Goal: Book appointment/travel/reservation: Book appointment/travel/reservation

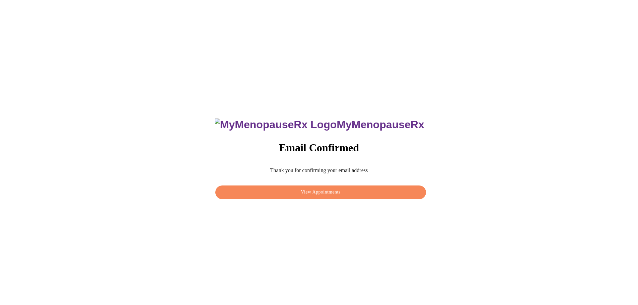
scroll to position [103, 0]
click at [326, 192] on span "View Appointments" at bounding box center [320, 192] width 195 height 8
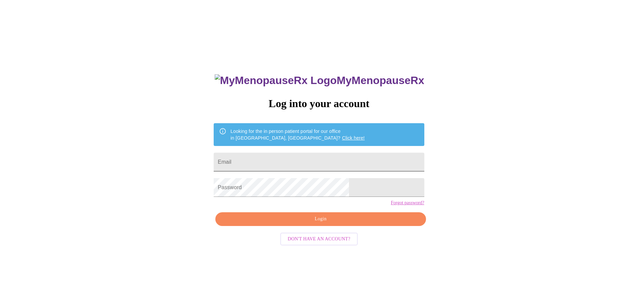
scroll to position [103, 0]
type input "kristen.lawson1106@gmail.com"
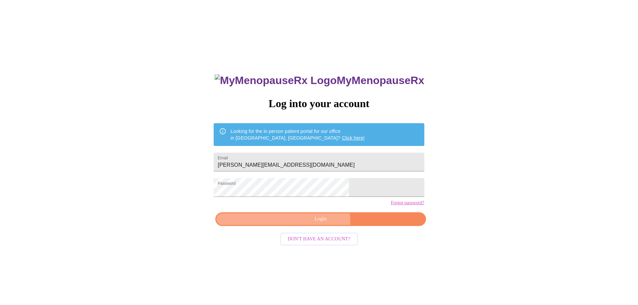
click at [319, 223] on span "Login" at bounding box center [320, 219] width 195 height 8
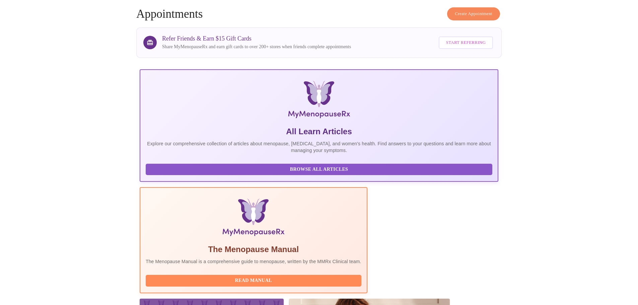
scroll to position [62, 0]
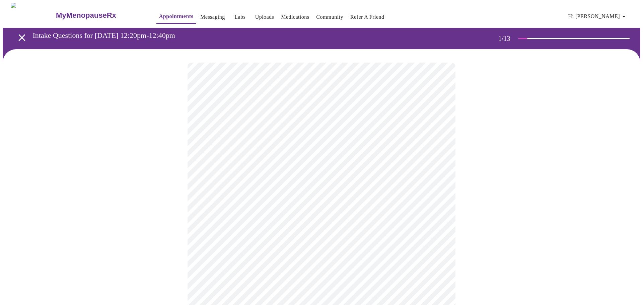
click at [426, 144] on body "MyMenopauseRx Appointments Messaging Labs Uploads Medications Community Refer a…" at bounding box center [322, 311] width 638 height 616
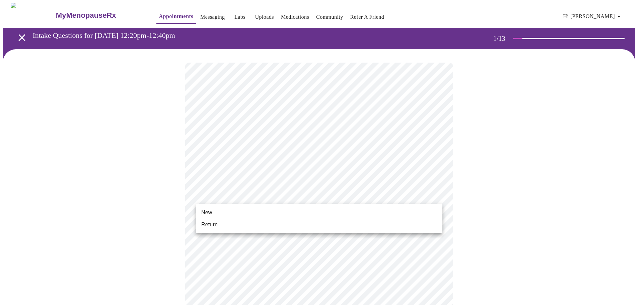
click at [279, 196] on body "MyMenopauseRx Appointments Messaging Labs Uploads Medications Community Refer a…" at bounding box center [322, 309] width 638 height 612
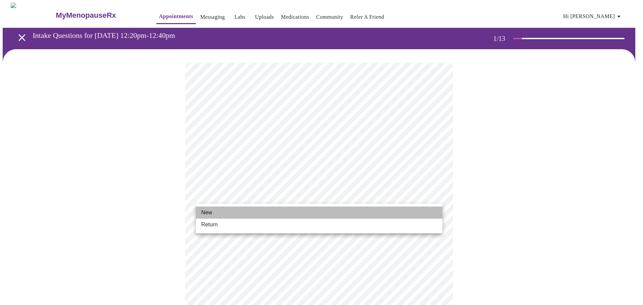
click at [268, 208] on li "New" at bounding box center [319, 213] width 247 height 12
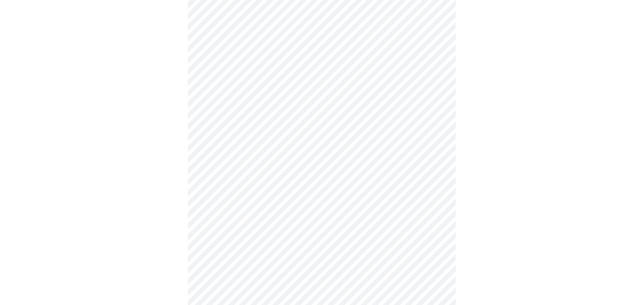
scroll to position [298, 0]
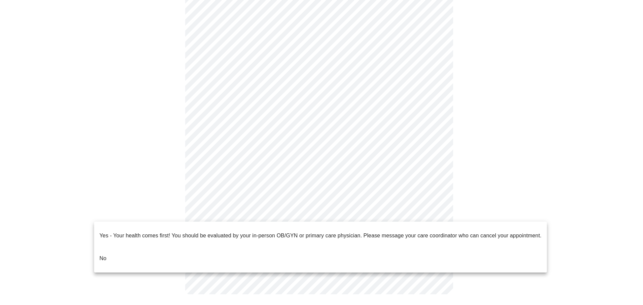
click at [326, 208] on body "MyMenopauseRx Appointments Messaging Labs Uploads Medications Community Refer a…" at bounding box center [322, 6] width 638 height 603
click at [297, 248] on li "No" at bounding box center [320, 258] width 453 height 23
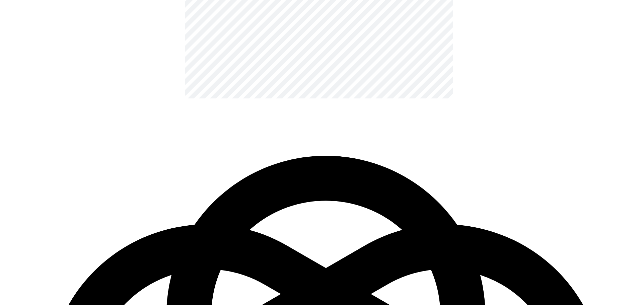
scroll to position [0, 0]
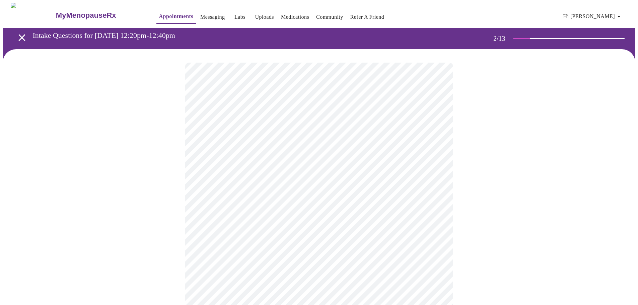
click at [357, 139] on body "MyMenopauseRx Appointments Messaging Labs Uploads Medications Community Refer a…" at bounding box center [319, 204] width 633 height 403
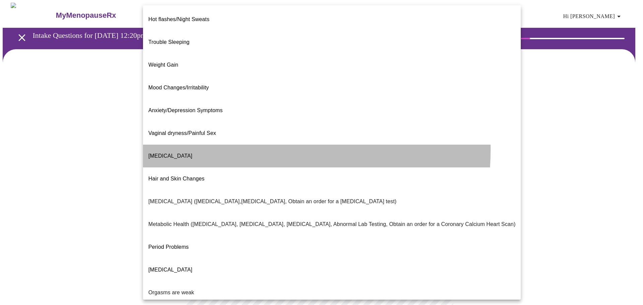
click at [201, 145] on li "Decreased libido" at bounding box center [332, 156] width 378 height 23
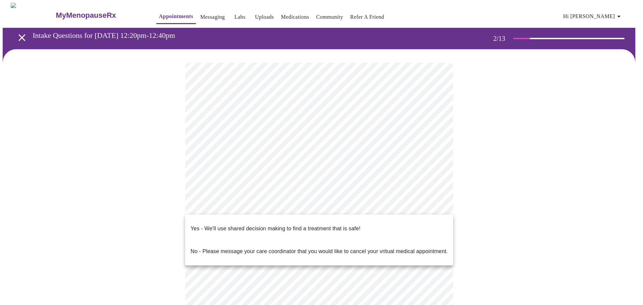
click at [343, 207] on body "MyMenopauseRx Appointments Messaging Labs Uploads Medications Community Refer a…" at bounding box center [322, 202] width 638 height 399
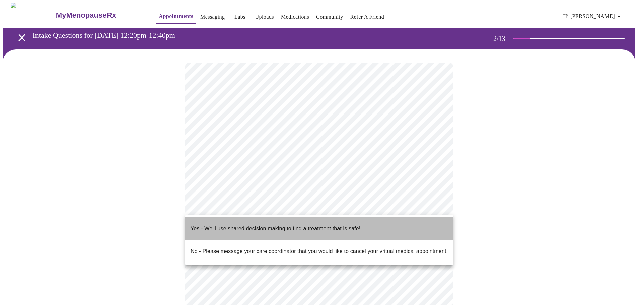
click at [340, 225] on p "Yes - We'll use shared decision making to find a treatment that is safe!" at bounding box center [276, 229] width 170 height 8
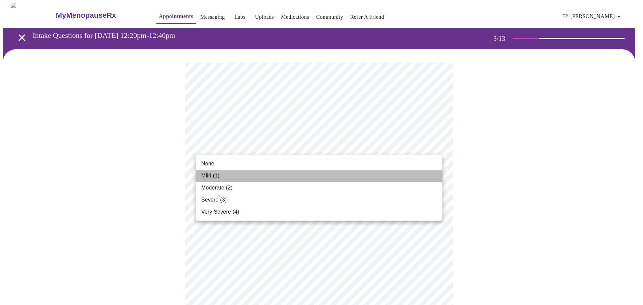
click at [280, 172] on li "Mild (1)" at bounding box center [319, 176] width 247 height 12
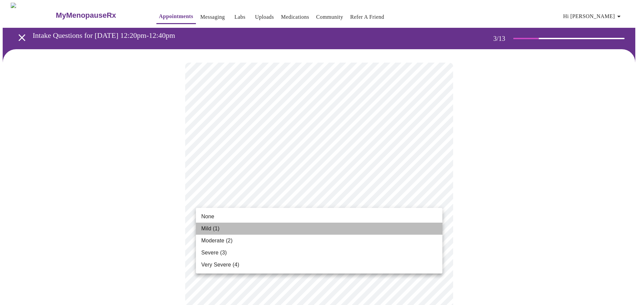
click at [282, 226] on li "Mild (1)" at bounding box center [319, 229] width 247 height 12
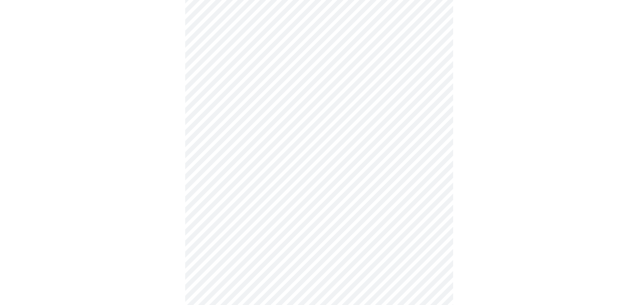
scroll to position [134, 0]
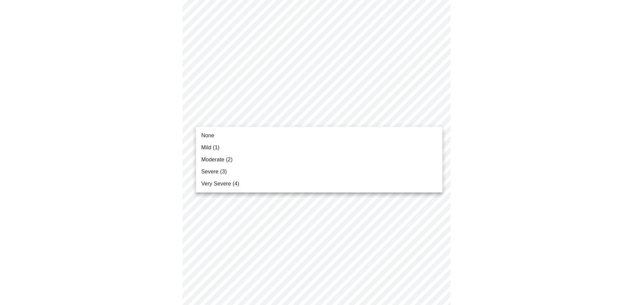
click at [319, 121] on body "MyMenopauseRx Appointments Messaging Labs Uploads Medications Community Refer a…" at bounding box center [319, 305] width 633 height 872
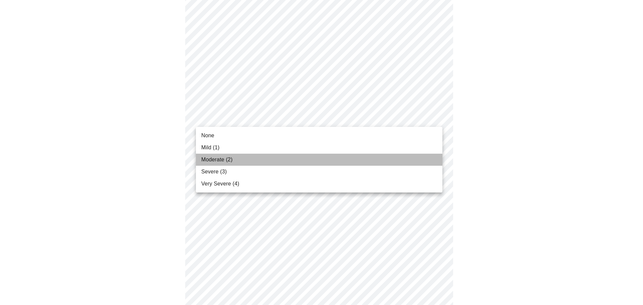
click at [297, 157] on li "Moderate (2)" at bounding box center [319, 160] width 247 height 12
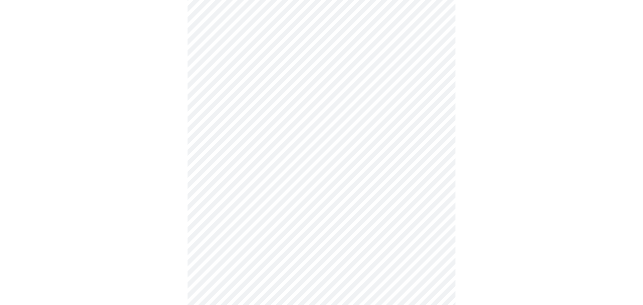
click at [301, 170] on body "MyMenopauseRx Appointments Messaging Labs Uploads Medications Community Refer a…" at bounding box center [322, 300] width 638 height 863
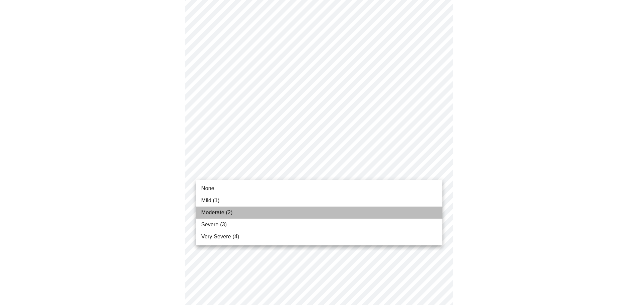
click at [291, 209] on li "Moderate (2)" at bounding box center [319, 213] width 247 height 12
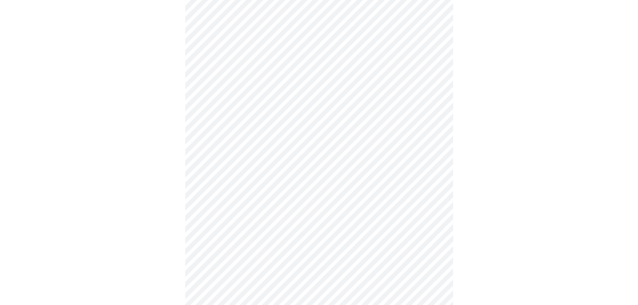
scroll to position [201, 0]
click at [296, 149] on body "MyMenopauseRx Appointments Messaging Labs Uploads Medications Community Refer a…" at bounding box center [319, 229] width 633 height 854
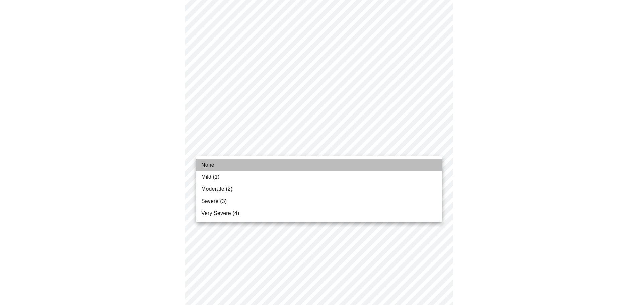
click at [285, 166] on li "None" at bounding box center [319, 165] width 247 height 12
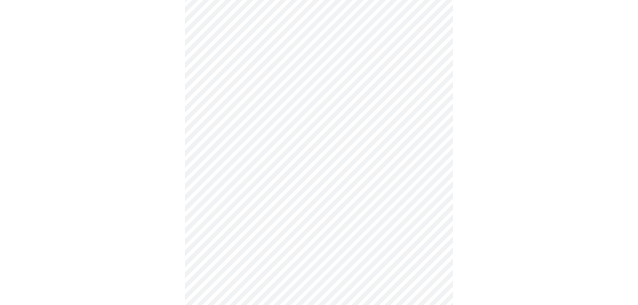
scroll to position [268, 0]
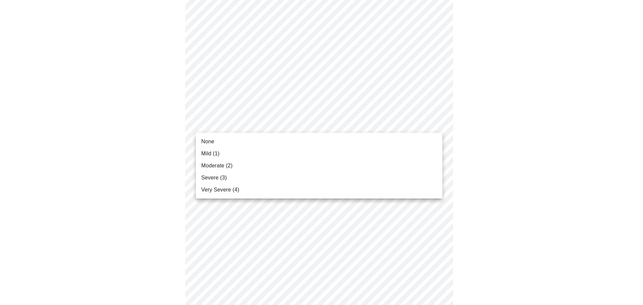
click at [285, 129] on body "MyMenopauseRx Appointments Messaging Labs Uploads Medications Community Refer a…" at bounding box center [322, 157] width 638 height 844
click at [284, 168] on li "Moderate (2)" at bounding box center [319, 166] width 247 height 12
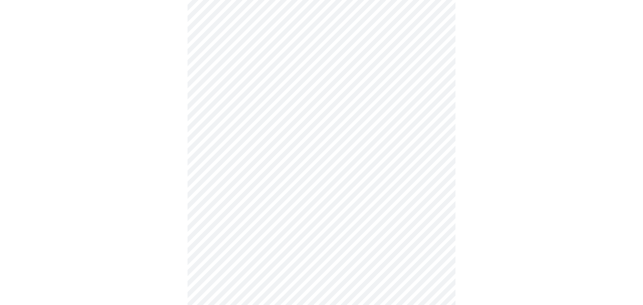
click at [288, 180] on body "MyMenopauseRx Appointments Messaging Labs Uploads Medications Community Refer a…" at bounding box center [322, 152] width 638 height 835
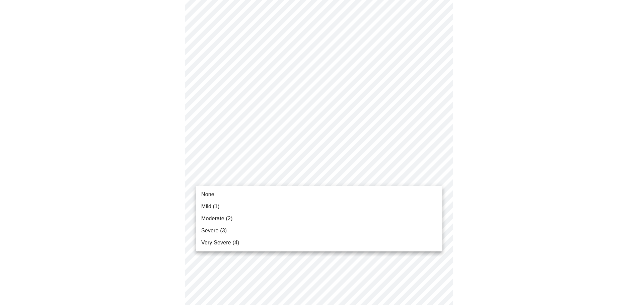
click at [279, 221] on li "Moderate (2)" at bounding box center [319, 219] width 247 height 12
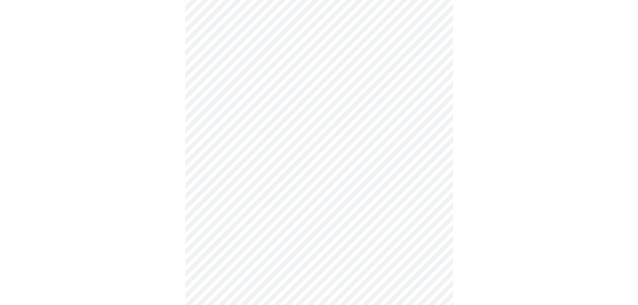
scroll to position [369, 0]
click at [283, 131] on body "MyMenopauseRx Appointments Messaging Labs Uploads Medications Community Refer a…" at bounding box center [322, 47] width 638 height 826
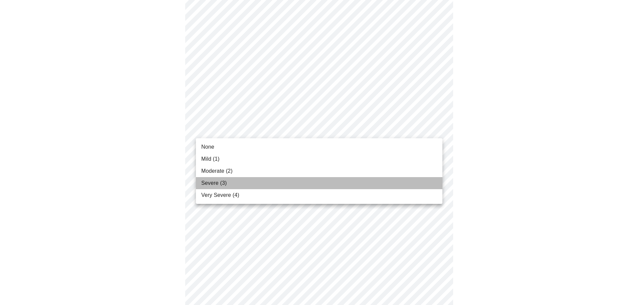
click at [267, 183] on li "Severe (3)" at bounding box center [319, 183] width 247 height 12
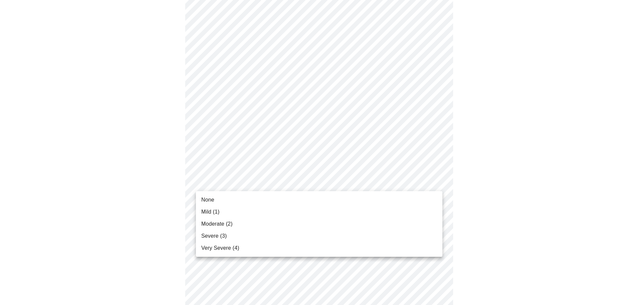
click at [280, 182] on body "MyMenopauseRx Appointments Messaging Labs Uploads Medications Community Refer a…" at bounding box center [322, 42] width 638 height 816
click at [274, 196] on li "None" at bounding box center [319, 200] width 247 height 12
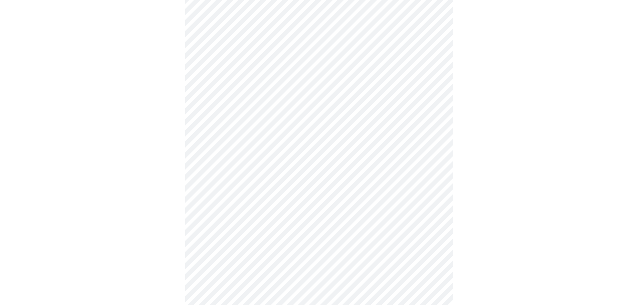
scroll to position [469, 0]
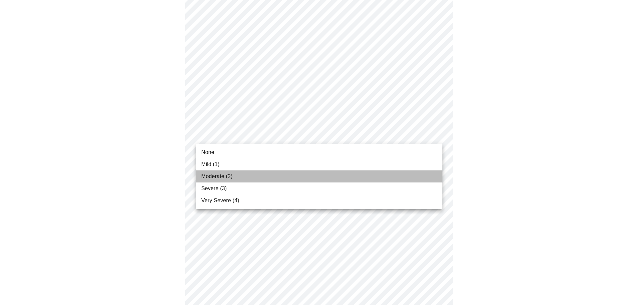
click at [282, 176] on li "Moderate (2)" at bounding box center [319, 177] width 247 height 12
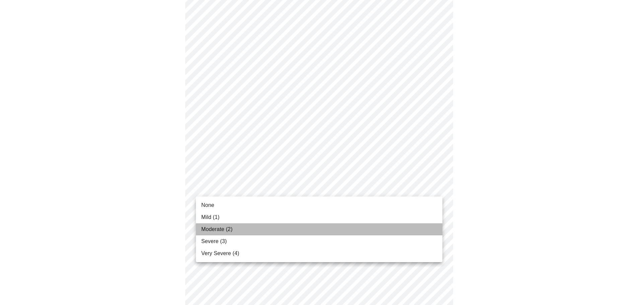
click at [286, 230] on li "Moderate (2)" at bounding box center [319, 229] width 247 height 12
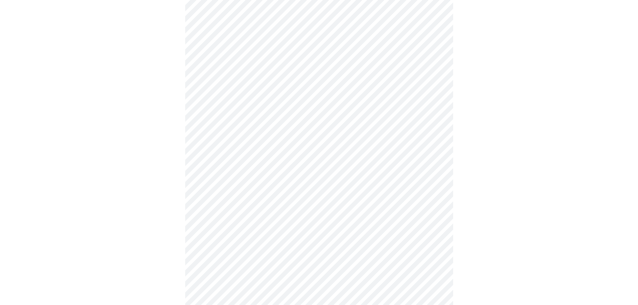
scroll to position [268, 0]
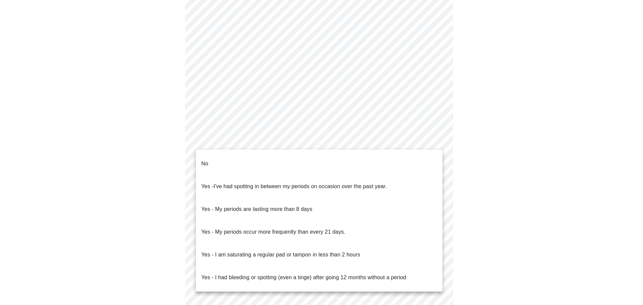
click at [314, 139] on body "MyMenopauseRx Appointments Messaging Labs Uploads Medications Community Refer a…" at bounding box center [322, 65] width 638 height 661
click at [309, 157] on li "No" at bounding box center [319, 163] width 247 height 23
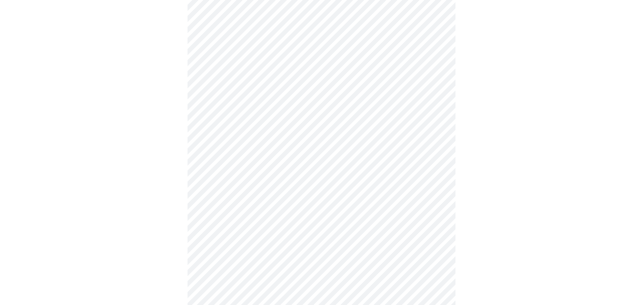
click at [302, 183] on body "MyMenopauseRx Appointments Messaging Labs Uploads Medications Community Refer a…" at bounding box center [322, 63] width 638 height 657
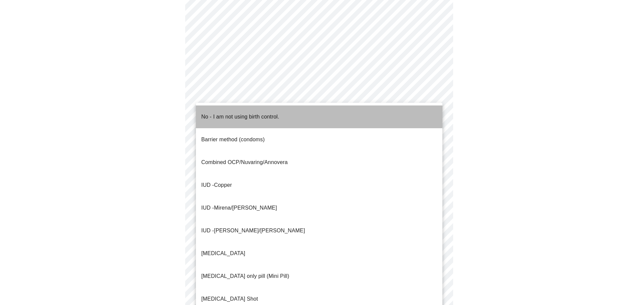
click at [279, 113] on p "No - I am not using birth control." at bounding box center [240, 117] width 78 height 8
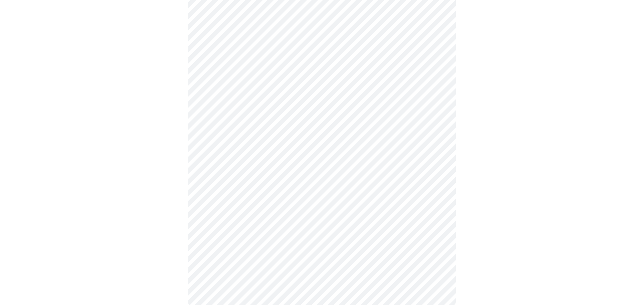
scroll to position [348, 0]
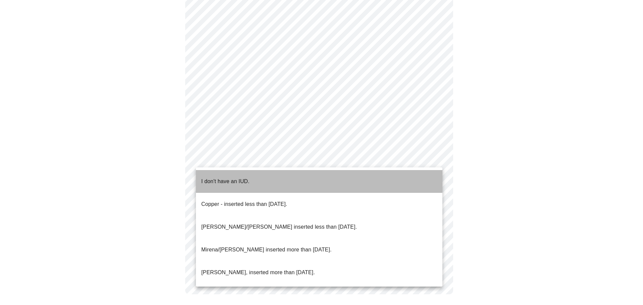
drag, startPoint x: 294, startPoint y: 175, endPoint x: 299, endPoint y: 178, distance: 5.9
click at [294, 175] on li "I don't have an IUD." at bounding box center [319, 181] width 247 height 23
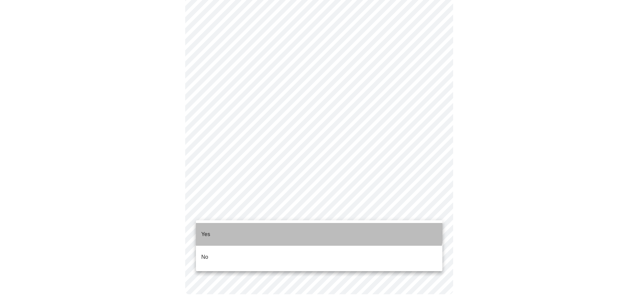
drag, startPoint x: 317, startPoint y: 224, endPoint x: 327, endPoint y: 225, distance: 9.7
click at [317, 225] on li "Yes" at bounding box center [319, 234] width 247 height 23
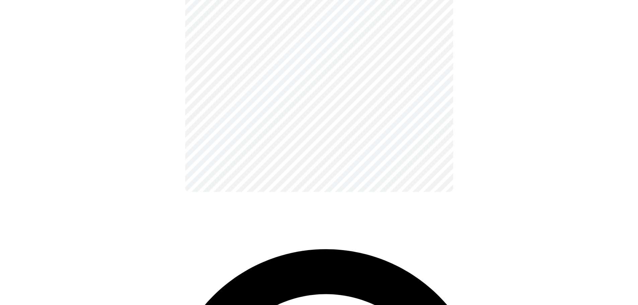
scroll to position [0, 0]
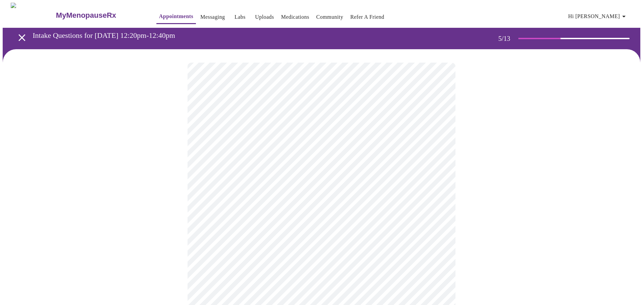
click at [324, 178] on body "MyMenopauseRx Appointments Messaging Labs Uploads Medications Community Refer a…" at bounding box center [322, 274] width 638 height 543
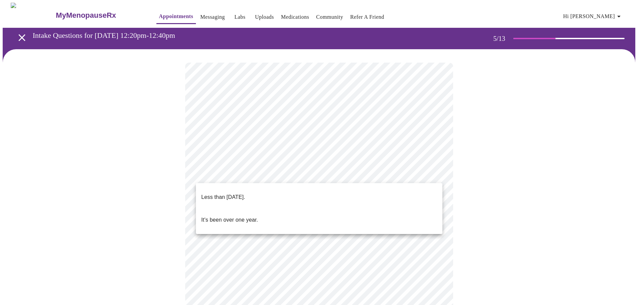
click at [297, 189] on li "Less than one year ago." at bounding box center [319, 197] width 247 height 23
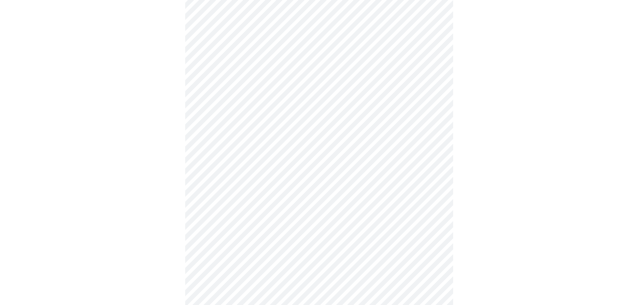
scroll to position [101, 0]
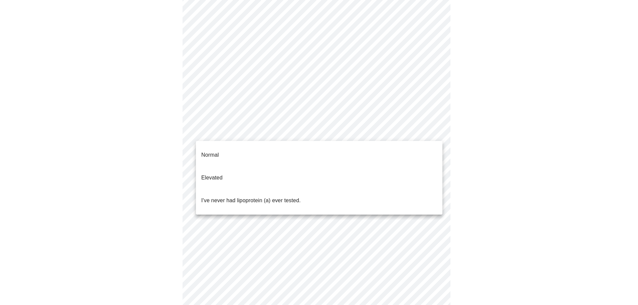
click at [308, 133] on body "MyMenopauseRx Appointments Messaging Labs Uploads Medications Community Refer a…" at bounding box center [319, 171] width 633 height 539
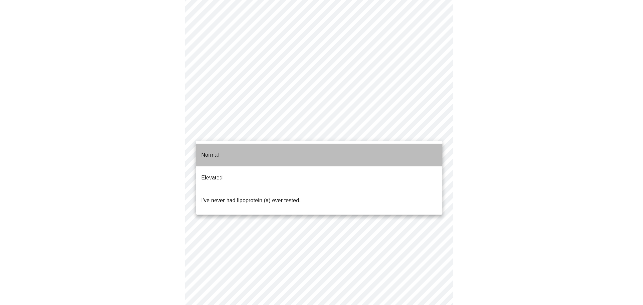
click at [292, 147] on li "Normal" at bounding box center [319, 155] width 247 height 23
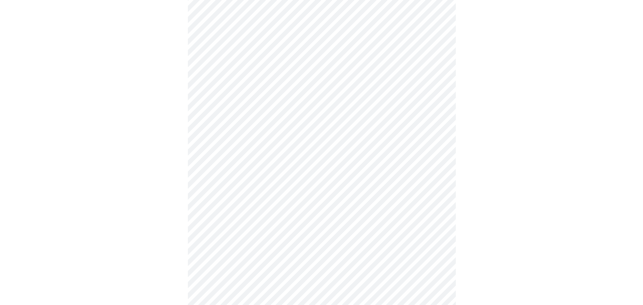
scroll to position [0, 0]
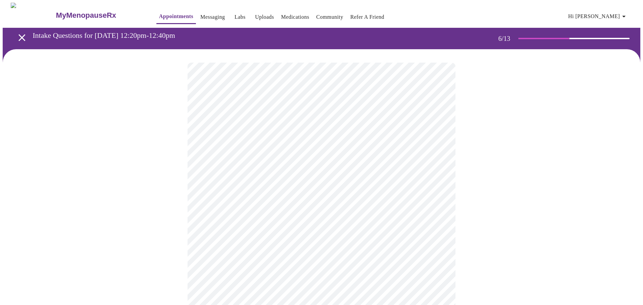
click at [275, 190] on body "MyMenopauseRx Appointments Messaging Labs Uploads Medications Community Refer a…" at bounding box center [322, 182] width 638 height 358
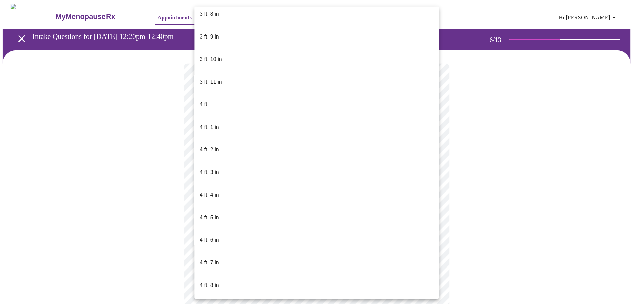
scroll to position [335, 0]
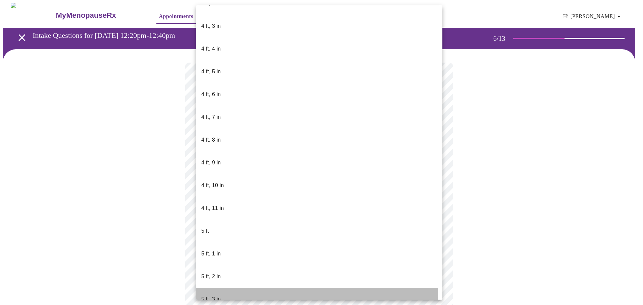
click at [242, 288] on li "5 ft, 3 in" at bounding box center [319, 299] width 247 height 23
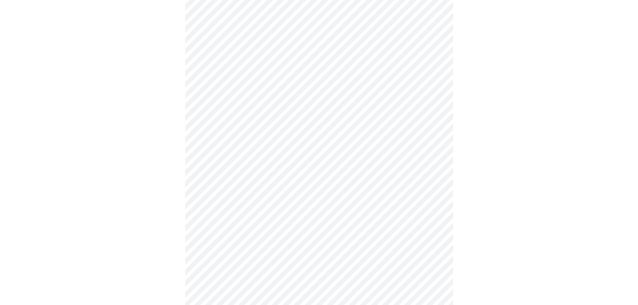
scroll to position [1675, 0]
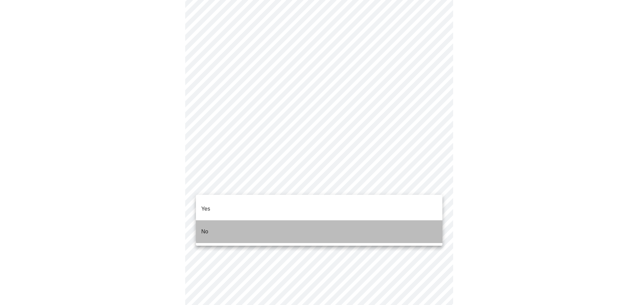
click at [321, 220] on li "No" at bounding box center [319, 231] width 247 height 23
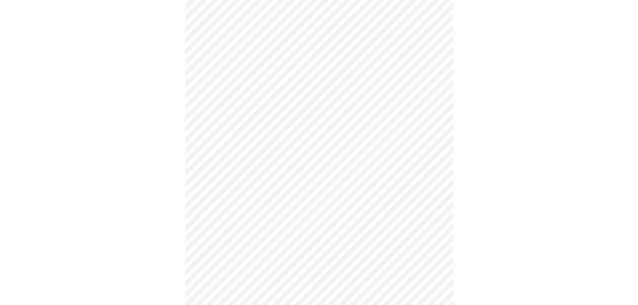
scroll to position [335, 0]
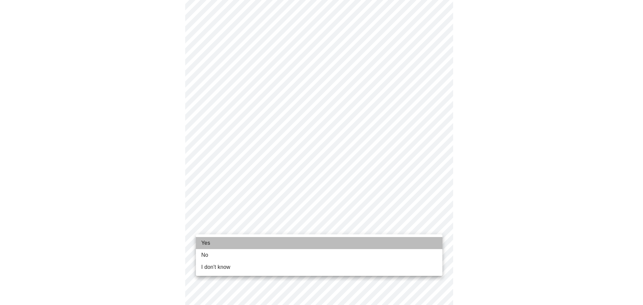
click at [293, 238] on li "Yes" at bounding box center [319, 243] width 247 height 12
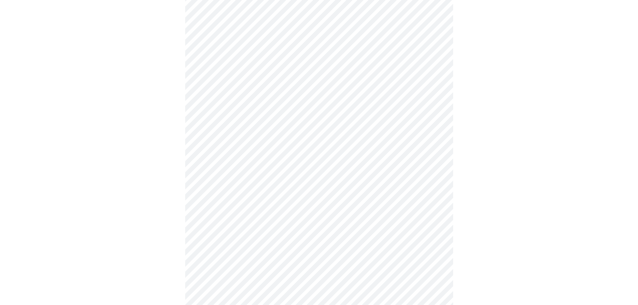
scroll to position [0, 0]
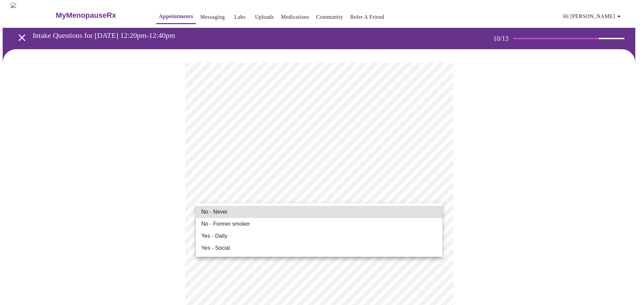
click at [280, 210] on li "No - Never" at bounding box center [319, 212] width 247 height 12
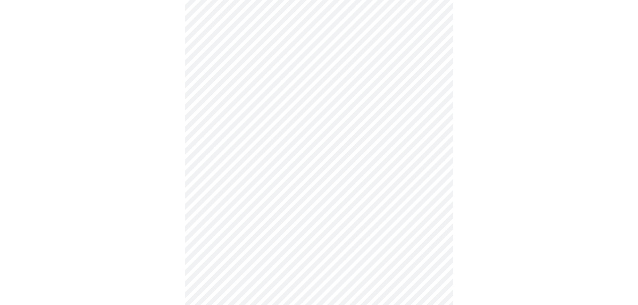
scroll to position [469, 0]
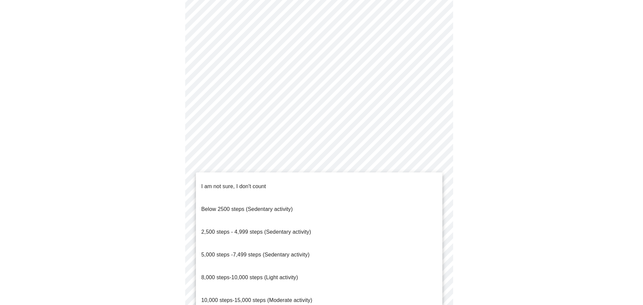
click at [305, 229] on span "2,500 steps - 4,999 steps (Sedentary activity)" at bounding box center [256, 232] width 110 height 6
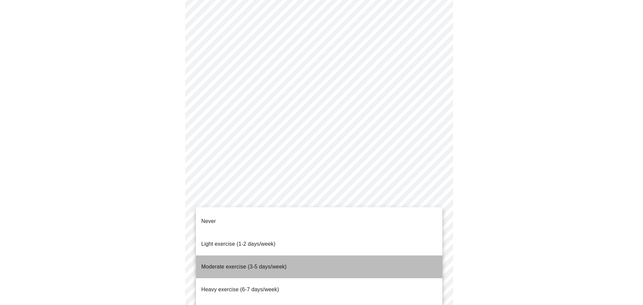
click at [274, 264] on span "Moderate exercise (3-5 days/week)" at bounding box center [243, 267] width 85 height 6
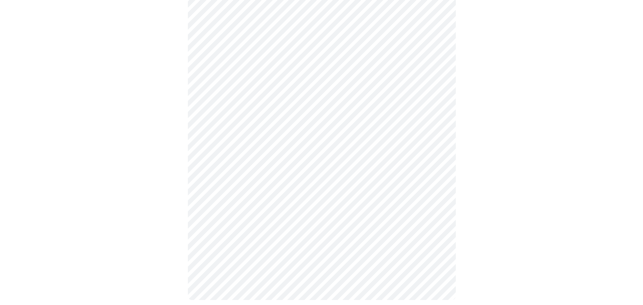
scroll to position [565, 0]
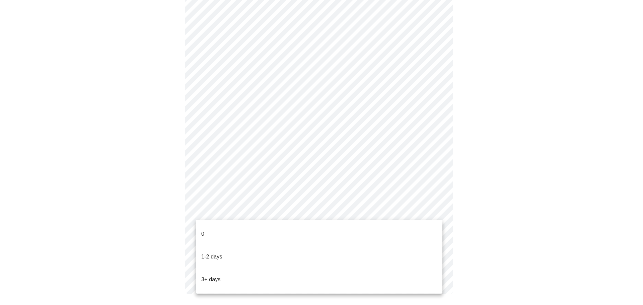
click at [277, 166] on div at bounding box center [321, 152] width 643 height 305
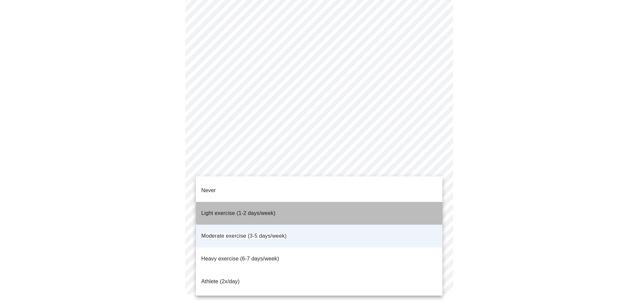
click at [329, 202] on li "Light exercise (1-2 days/week)" at bounding box center [319, 213] width 247 height 23
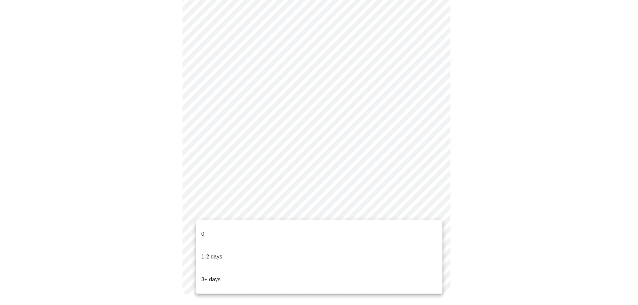
click at [290, 248] on li "1-2 days" at bounding box center [319, 257] width 247 height 23
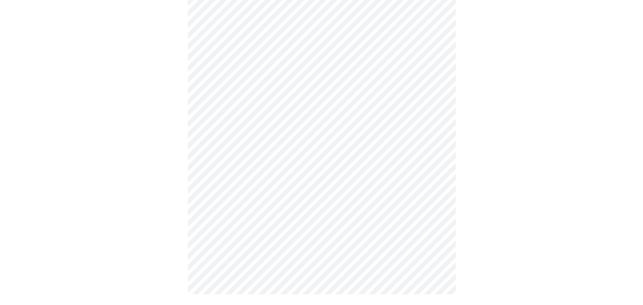
scroll to position [0, 0]
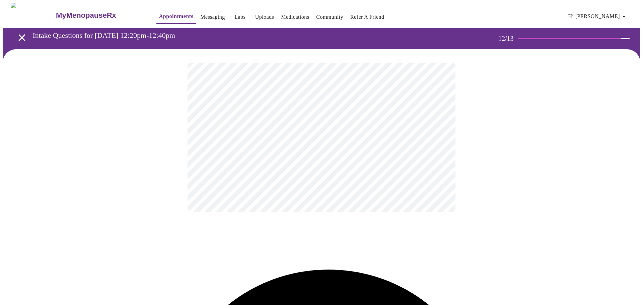
click at [308, 136] on body "MyMenopauseRx Appointments Messaging Labs Uploads Medications Community Refer a…" at bounding box center [322, 114] width 638 height 223
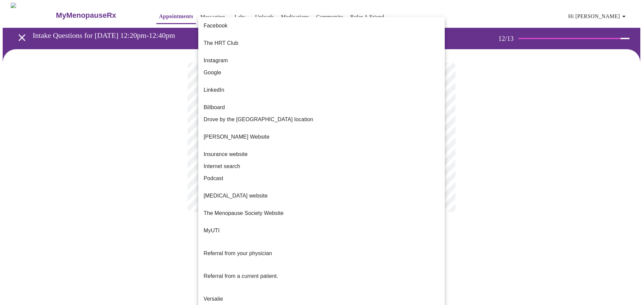
click at [218, 69] on span "Google" at bounding box center [213, 73] width 18 height 8
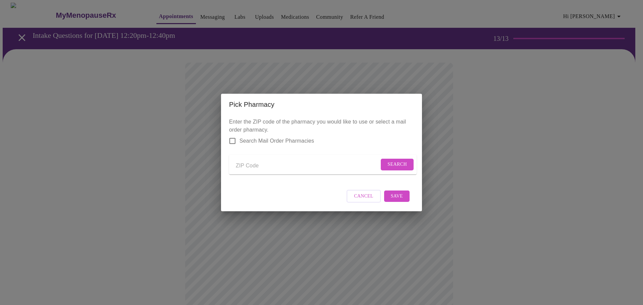
click at [254, 163] on input "Send a message to your care team" at bounding box center [307, 165] width 143 height 11
type input "47130"
click at [390, 165] on span "Search" at bounding box center [397, 164] width 19 height 8
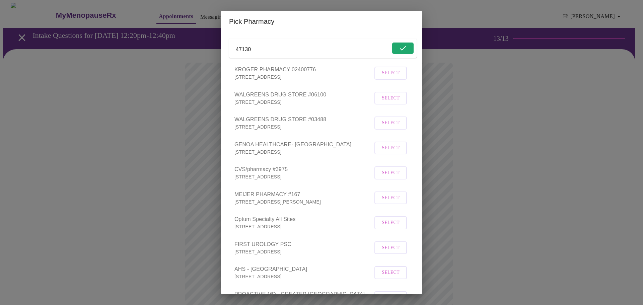
scroll to position [34, 0]
click at [383, 202] on span "Select" at bounding box center [391, 198] width 18 height 8
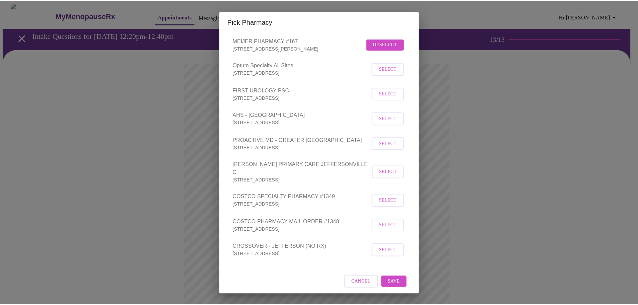
scroll to position [198, 0]
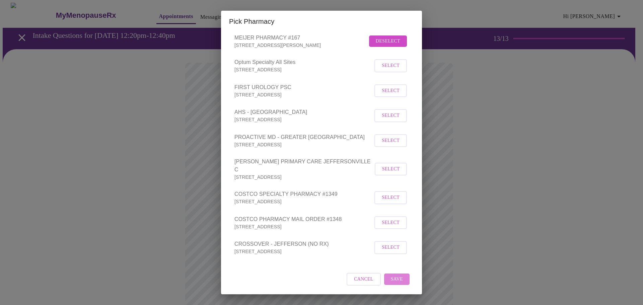
click at [400, 280] on button "Save" at bounding box center [396, 280] width 25 height 12
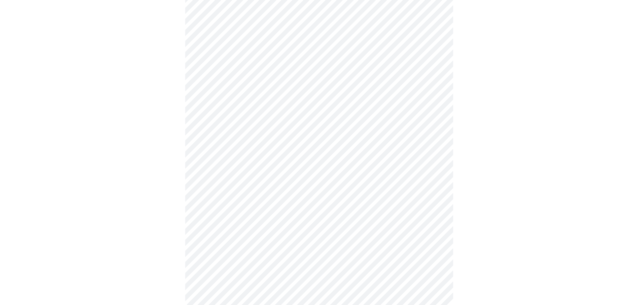
scroll to position [199, 0]
